Goal: Task Accomplishment & Management: Complete application form

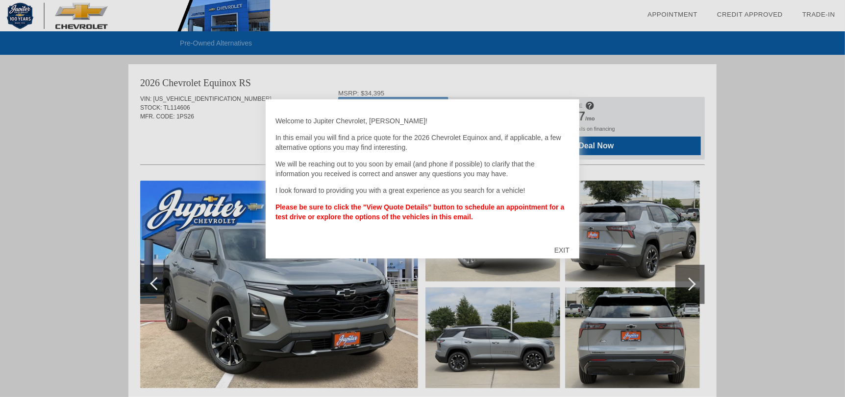
click at [561, 253] on div "EXIT" at bounding box center [561, 250] width 35 height 29
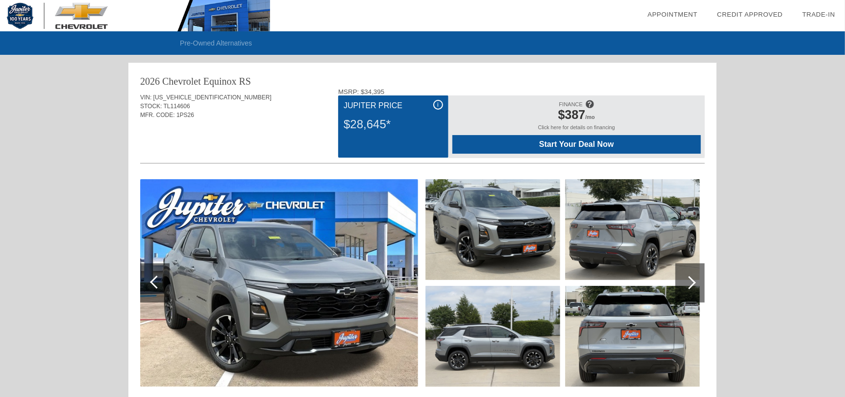
click at [437, 104] on div "i" at bounding box center [438, 105] width 10 height 10
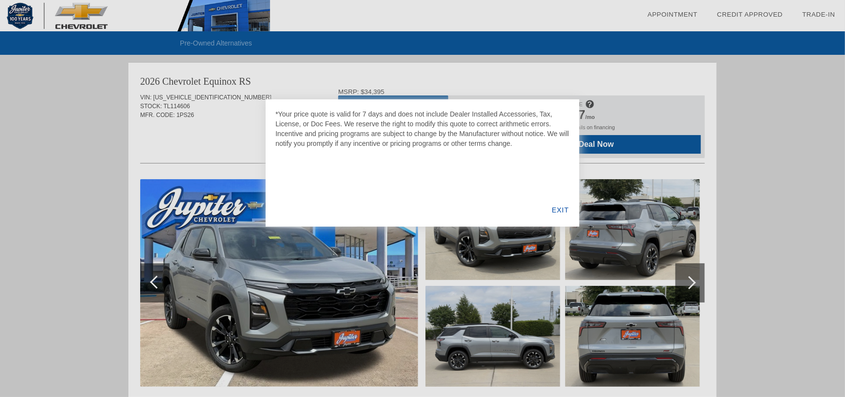
click at [558, 209] on div "EXIT" at bounding box center [560, 210] width 38 height 33
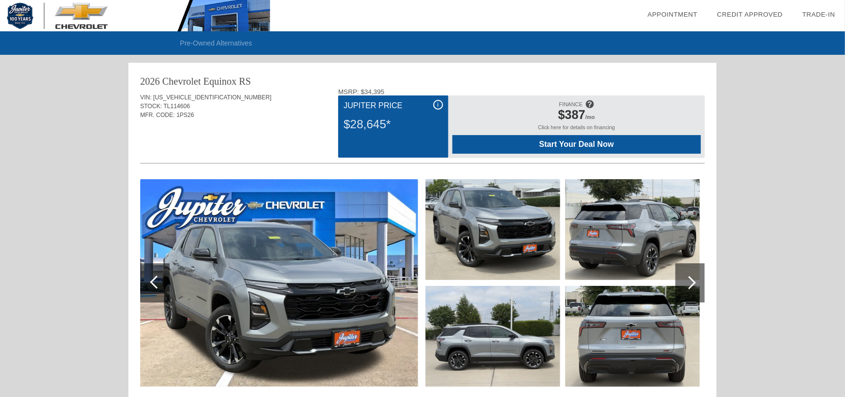
click at [697, 281] on div at bounding box center [689, 283] width 29 height 39
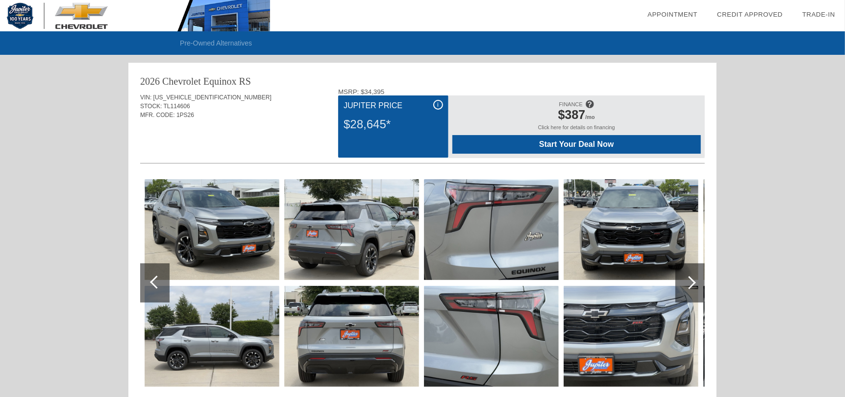
click at [697, 281] on div at bounding box center [689, 283] width 29 height 39
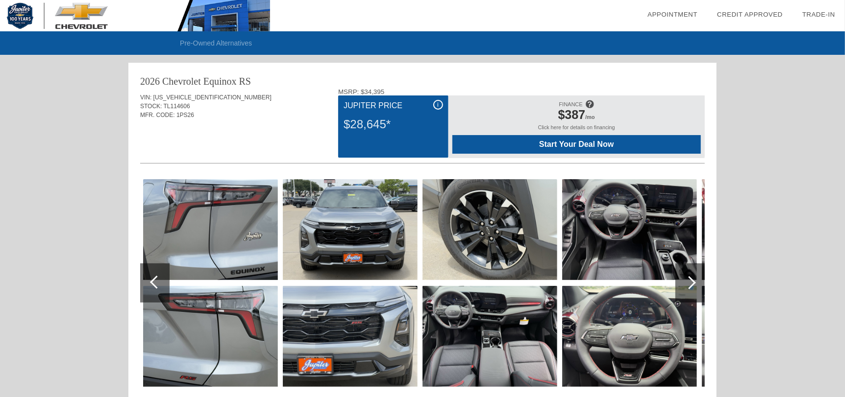
click at [697, 281] on div at bounding box center [689, 283] width 29 height 39
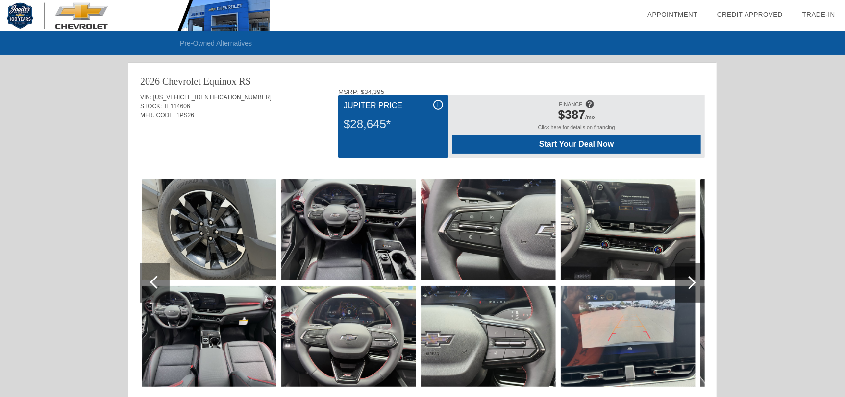
click at [697, 281] on div at bounding box center [689, 283] width 29 height 39
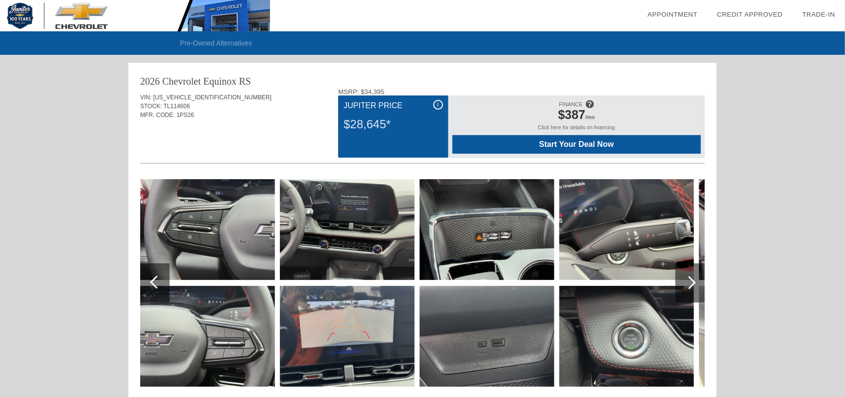
click at [697, 281] on div at bounding box center [689, 283] width 29 height 39
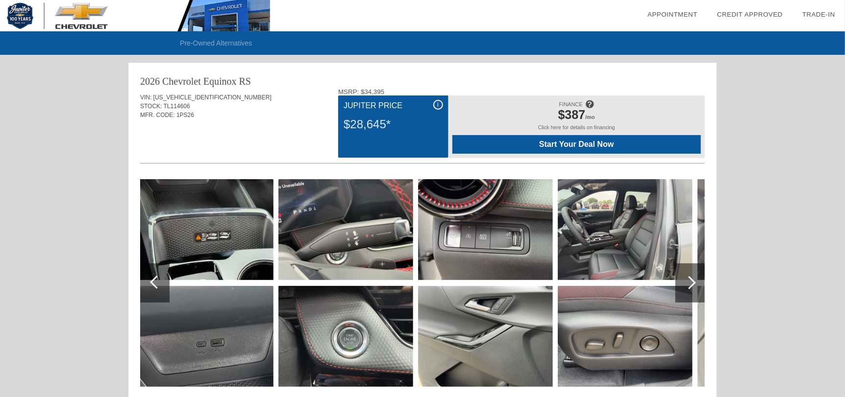
click at [585, 142] on span "Start Your Deal Now" at bounding box center [576, 144] width 224 height 9
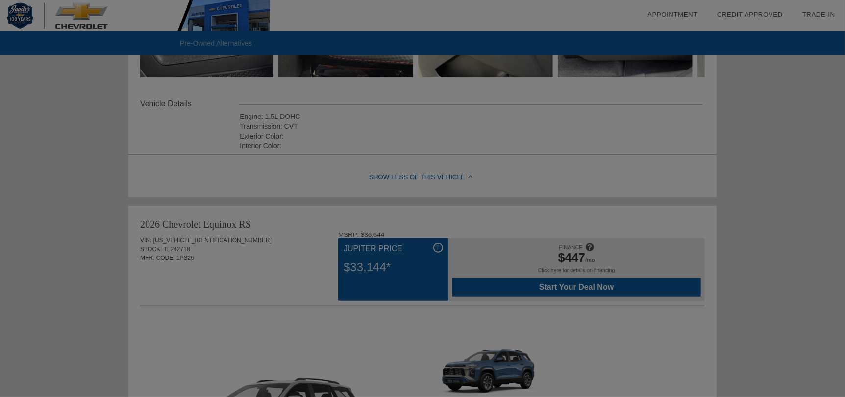
scroll to position [343, 0]
